Goal: Find specific page/section: Find specific page/section

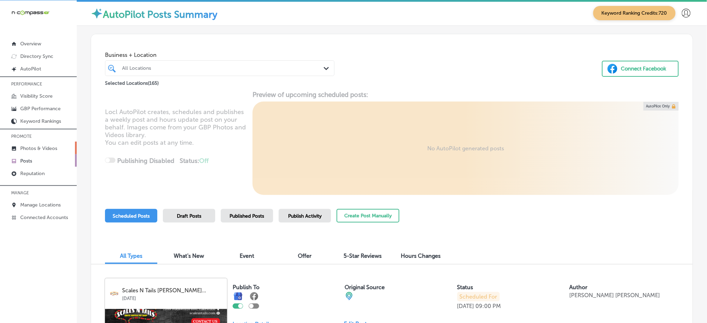
click at [52, 149] on p "Photos & Videos" at bounding box center [38, 148] width 37 height 6
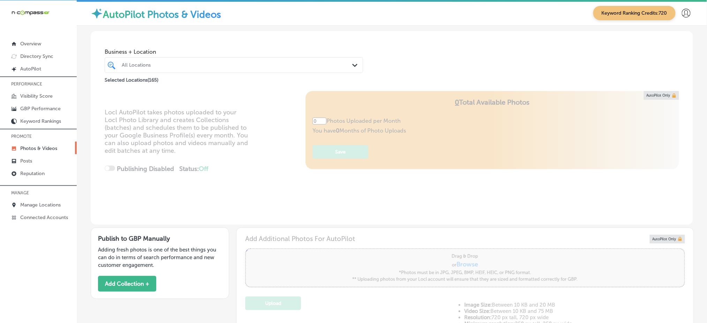
type input "5"
click at [177, 67] on div "All Locations" at bounding box center [237, 65] width 231 height 6
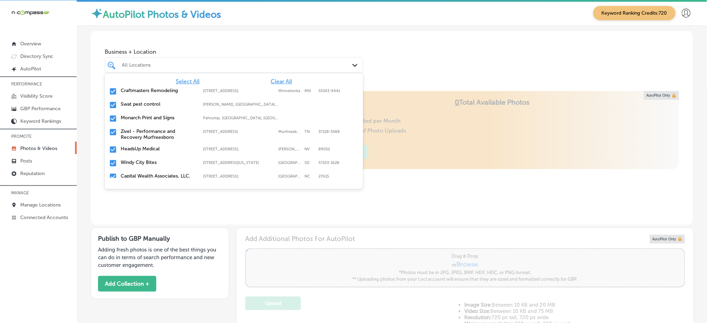
click at [271, 80] on span "Clear All" at bounding box center [281, 81] width 21 height 7
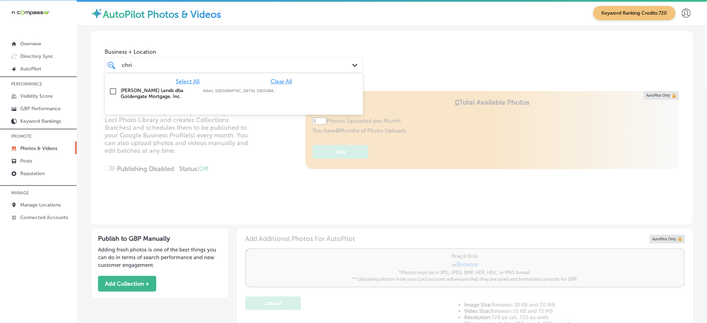
click at [247, 94] on div "[PERSON_NAME] Lends dba Goldengate Mortgage, Inc. [GEOGRAPHIC_DATA], [GEOGRAPHI…" at bounding box center [215, 94] width 189 height 12
type input "chri"
click at [441, 35] on div "Business + Location option focused, 2 of 166. 2 results available for search te…" at bounding box center [392, 57] width 603 height 53
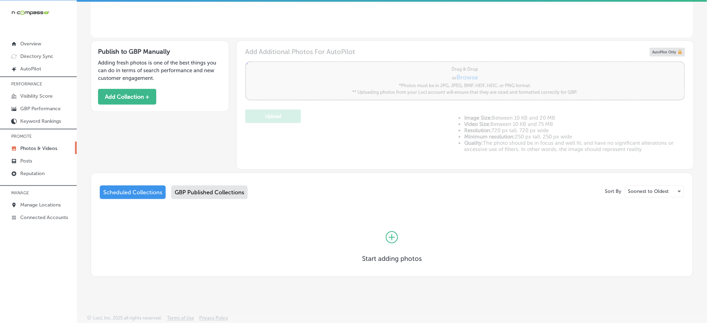
click at [207, 194] on div "GBP Published Collections" at bounding box center [209, 193] width 76 height 14
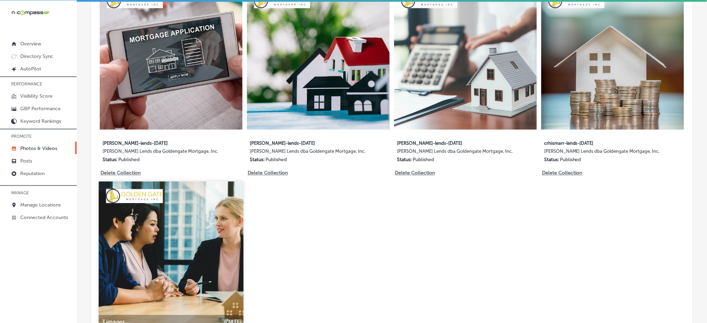
scroll to position [341, 0]
